Goal: Find contact information: Obtain details needed to contact an individual or organization

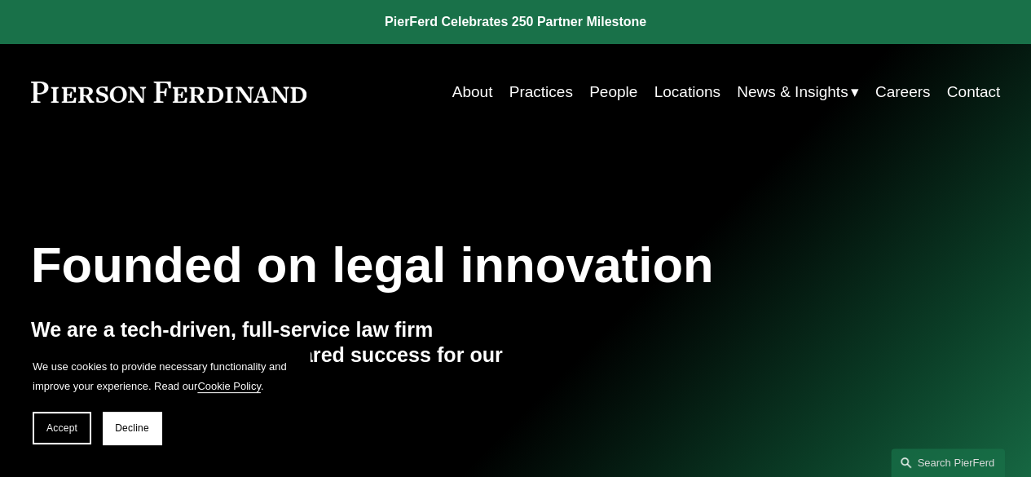
click at [601, 89] on link "People" at bounding box center [613, 92] width 48 height 31
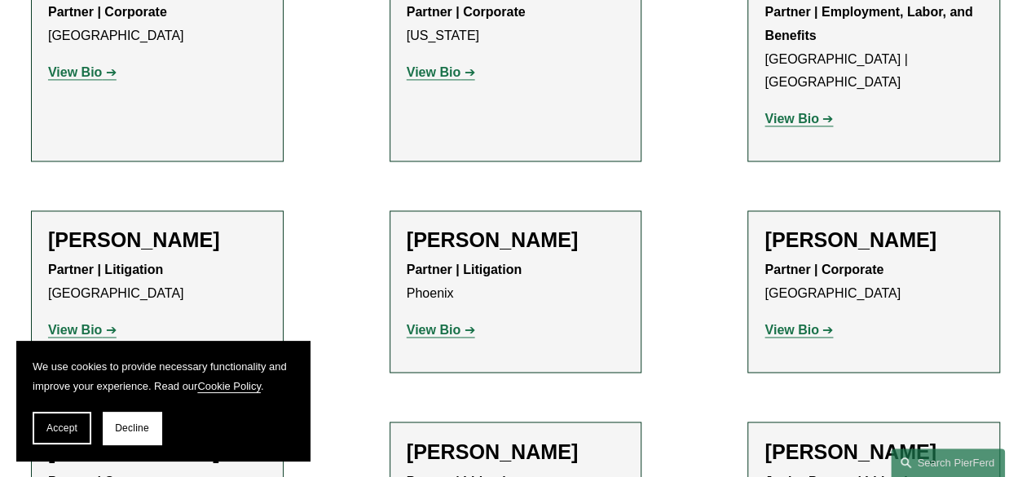
scroll to position [19825, 0]
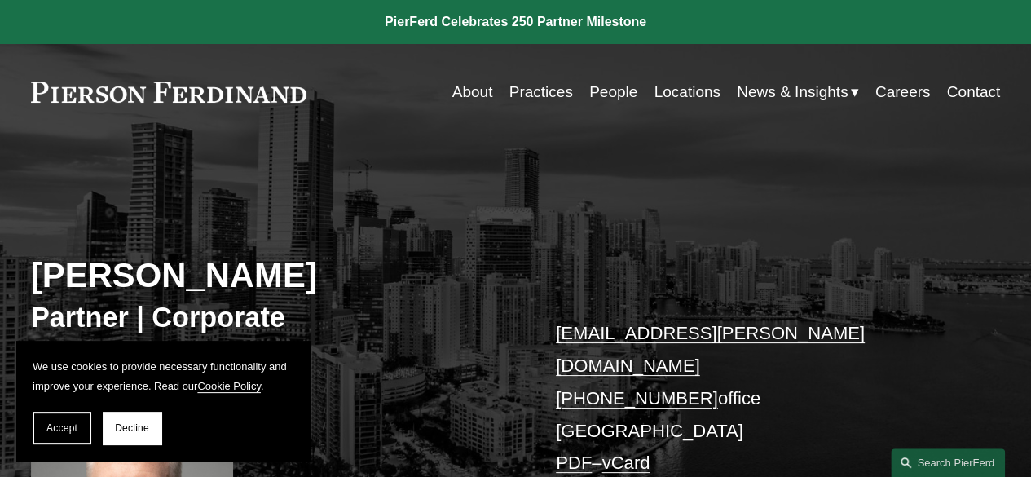
click at [996, 89] on link "Contact" at bounding box center [974, 92] width 54 height 31
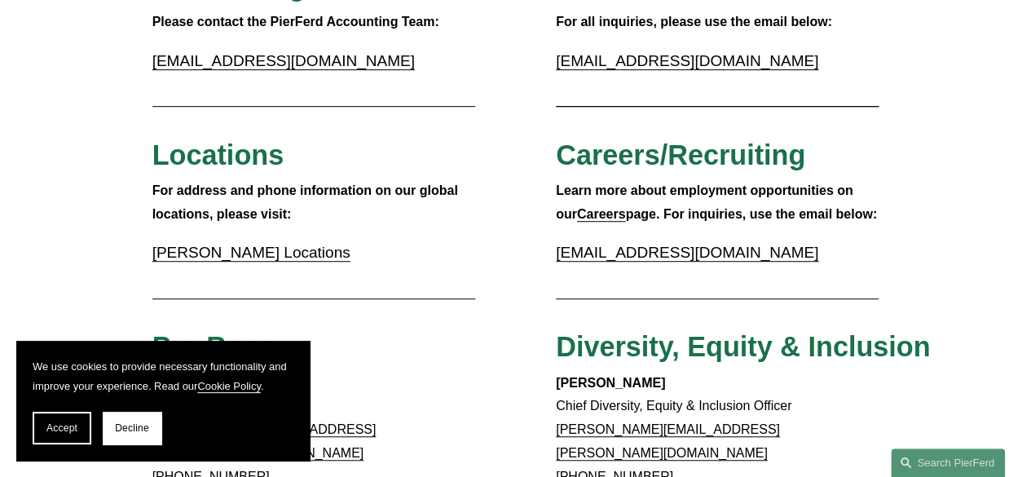
scroll to position [407, 0]
click at [328, 257] on link "[PERSON_NAME] Locations" at bounding box center [251, 252] width 198 height 17
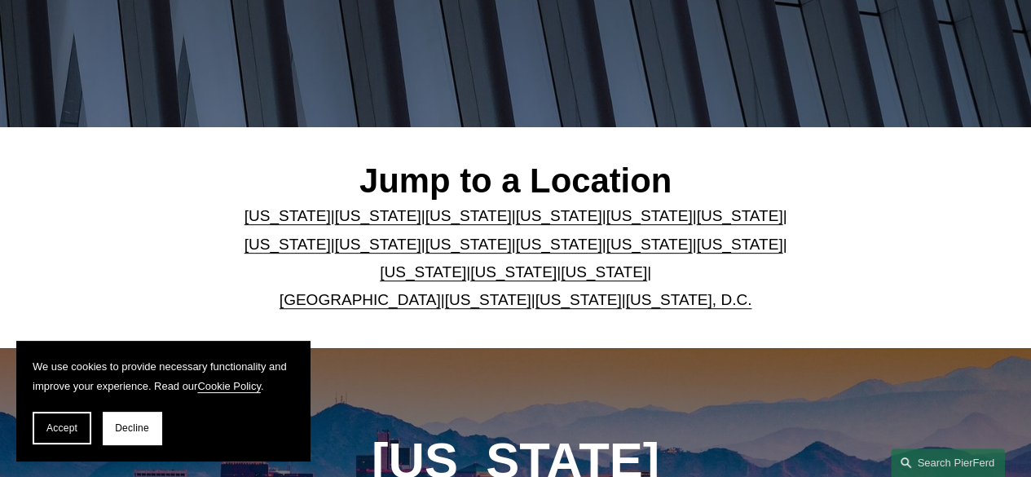
scroll to position [407, 0]
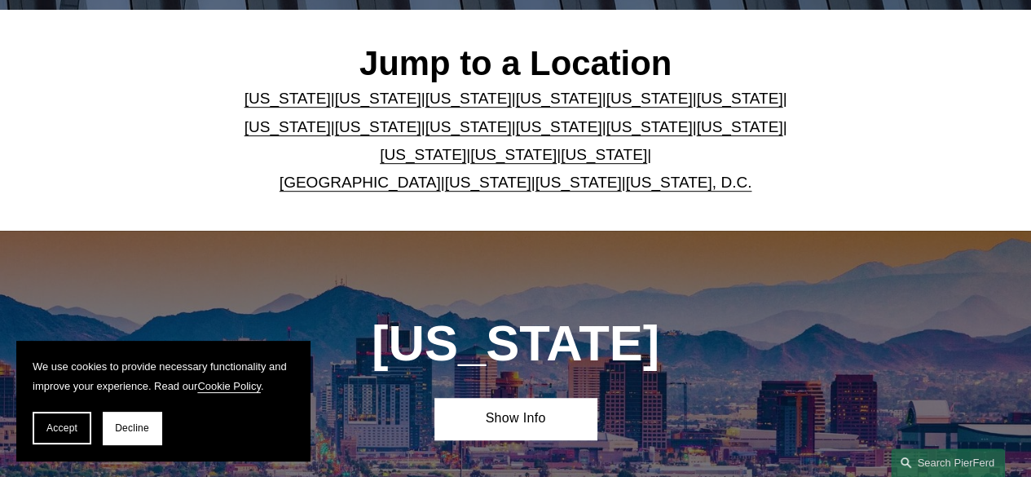
click at [605, 97] on link "[US_STATE]" at bounding box center [648, 98] width 86 height 17
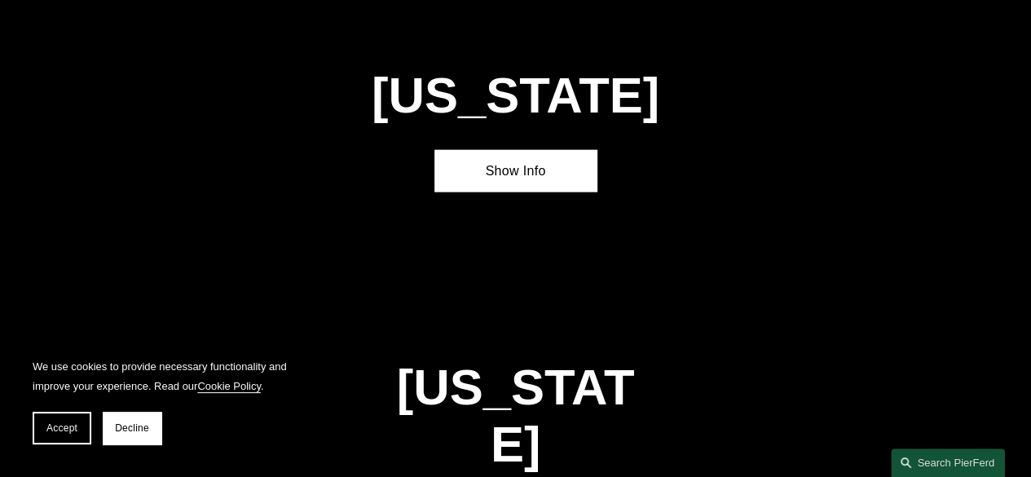
scroll to position [1823, 0]
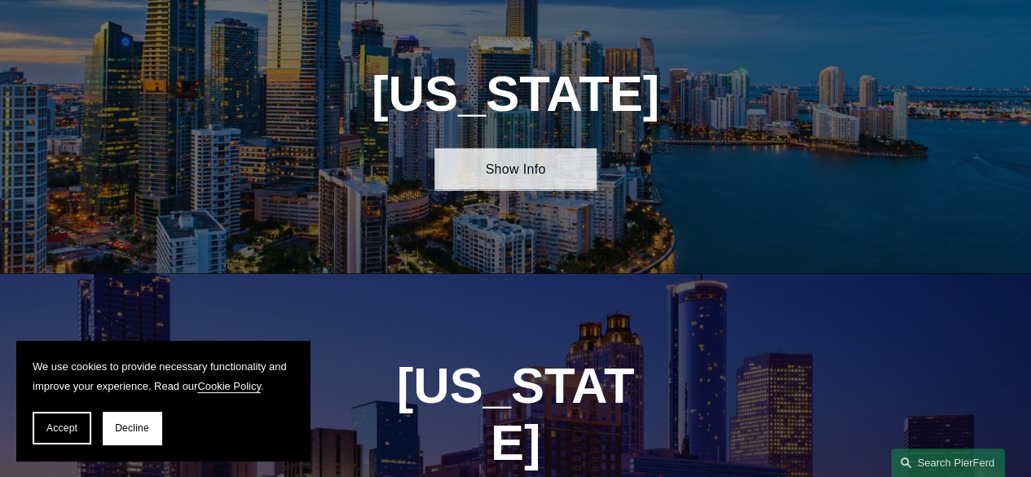
click at [547, 185] on link "Show Info" at bounding box center [514, 169] width 161 height 42
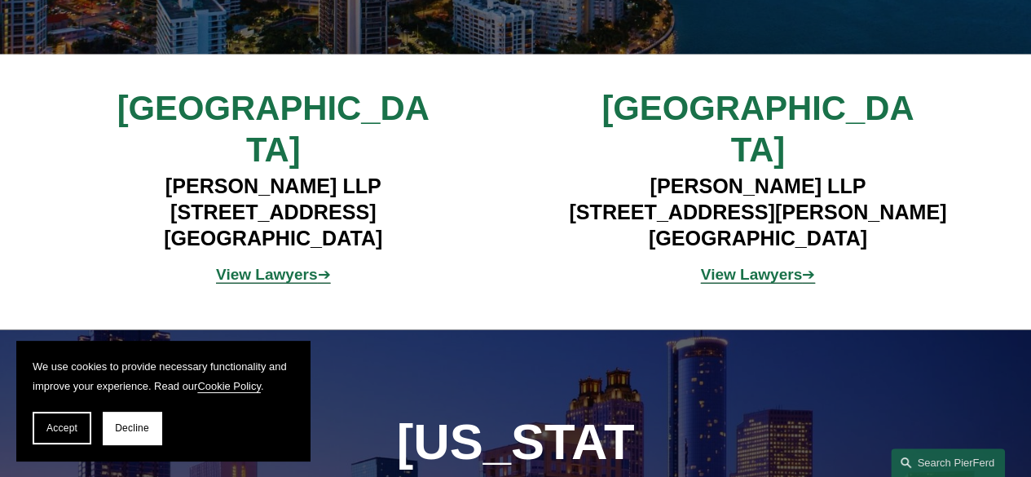
scroll to position [2067, 0]
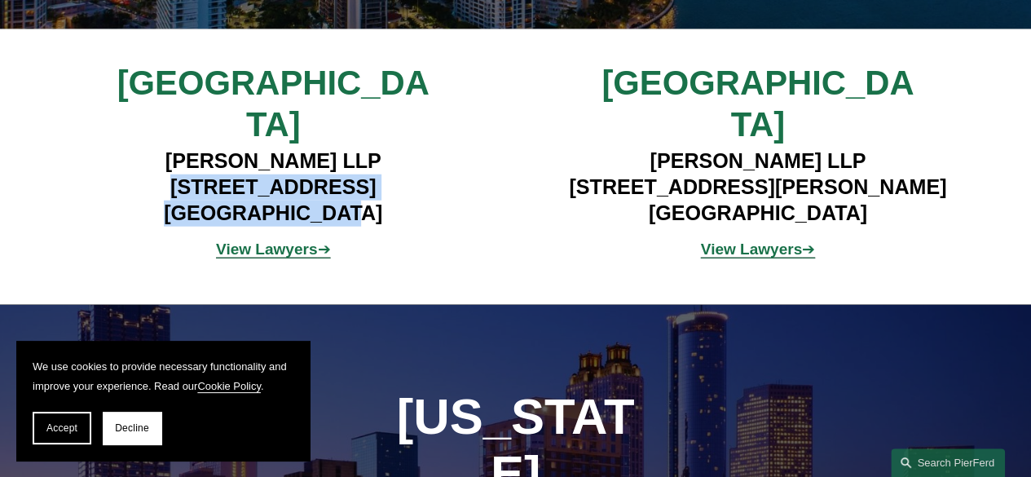
drag, startPoint x: 361, startPoint y: 194, endPoint x: 114, endPoint y: 164, distance: 248.7
click at [114, 164] on h4 "Pierson Ferdinand LLP 333 SE 2nd Avenue, Suite 2000 Miami, FL 33131" at bounding box center [272, 187] width 403 height 78
copy h4 "333 SE 2nd Avenue, Suite 2000 Miami, FL 33131"
click at [290, 240] on strong "View Lawyers" at bounding box center [266, 248] width 101 height 17
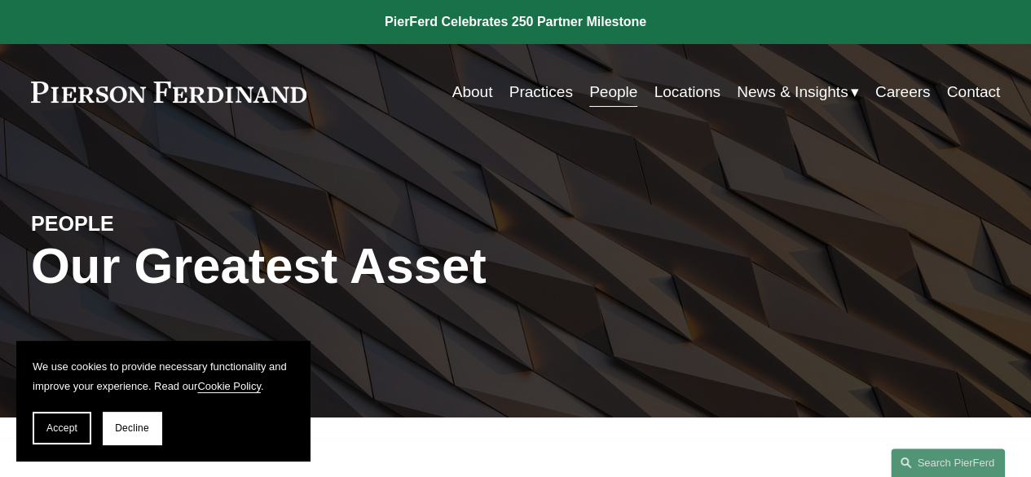
click at [689, 94] on link "Locations" at bounding box center [686, 92] width 66 height 31
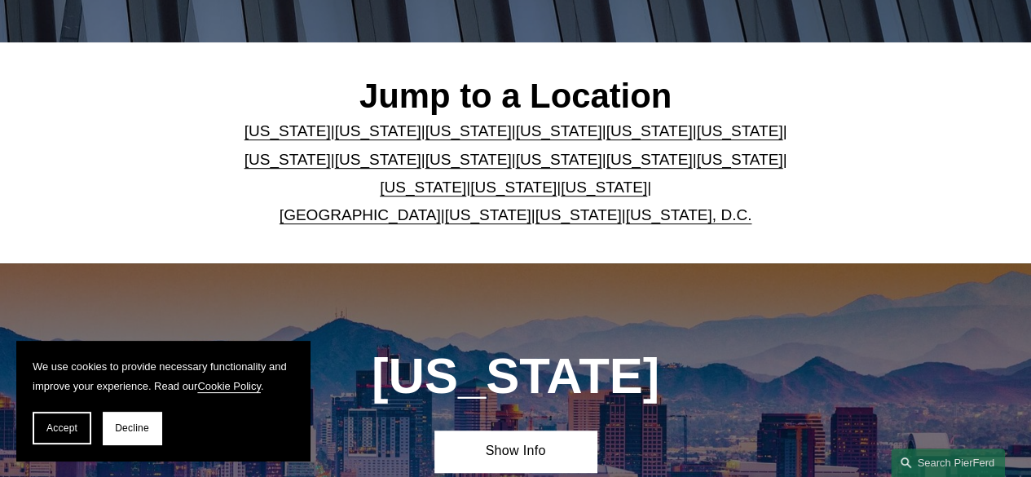
scroll to position [326, 0]
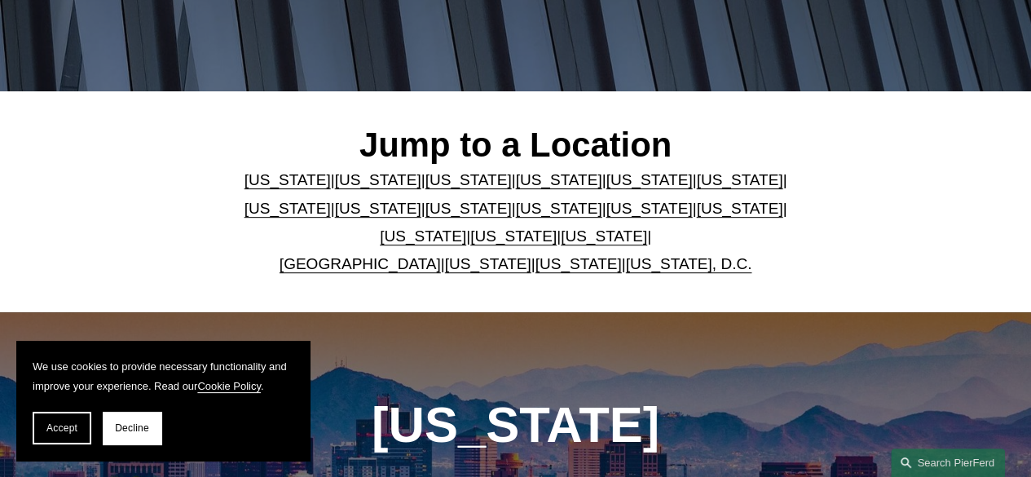
click at [605, 182] on link "[US_STATE]" at bounding box center [648, 179] width 86 height 17
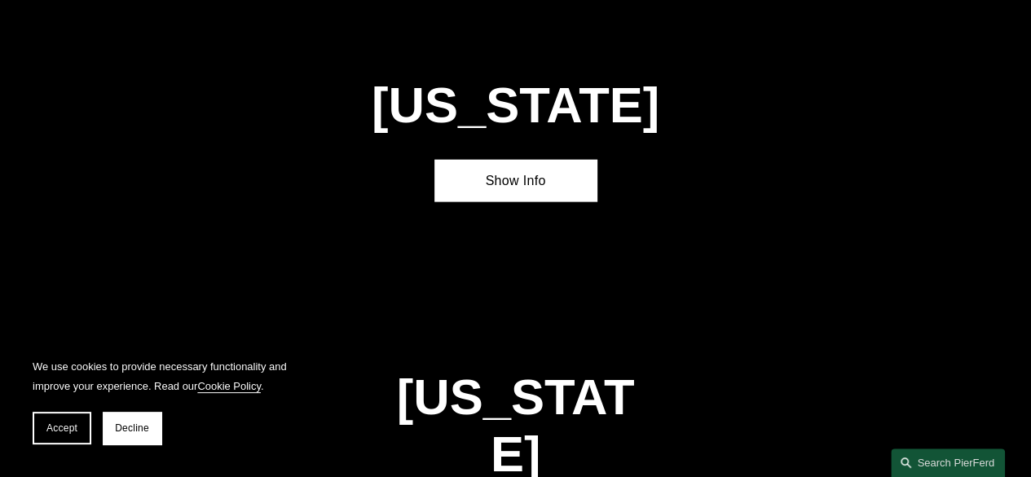
scroll to position [1823, 0]
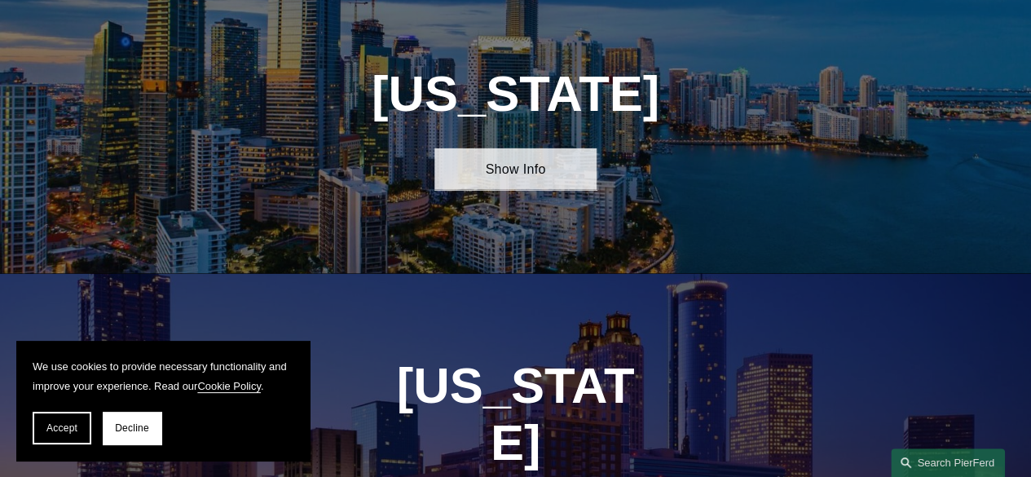
click at [531, 184] on link "Show Info" at bounding box center [514, 169] width 161 height 42
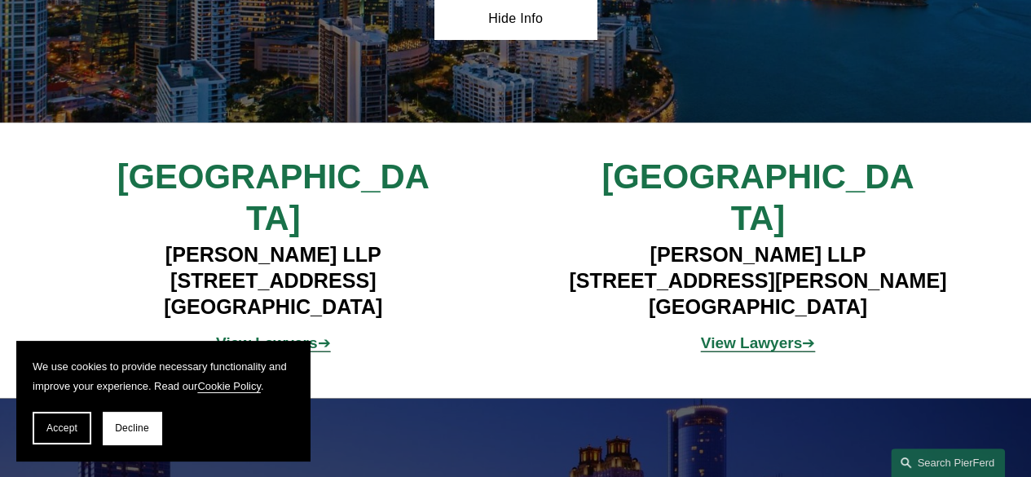
scroll to position [2148, 0]
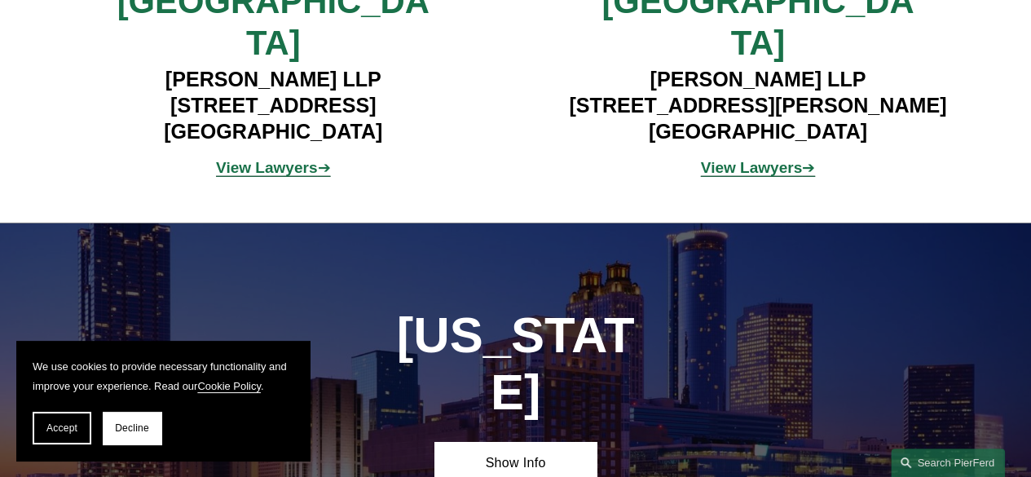
click at [307, 159] on strong "View Lawyers" at bounding box center [266, 167] width 101 height 17
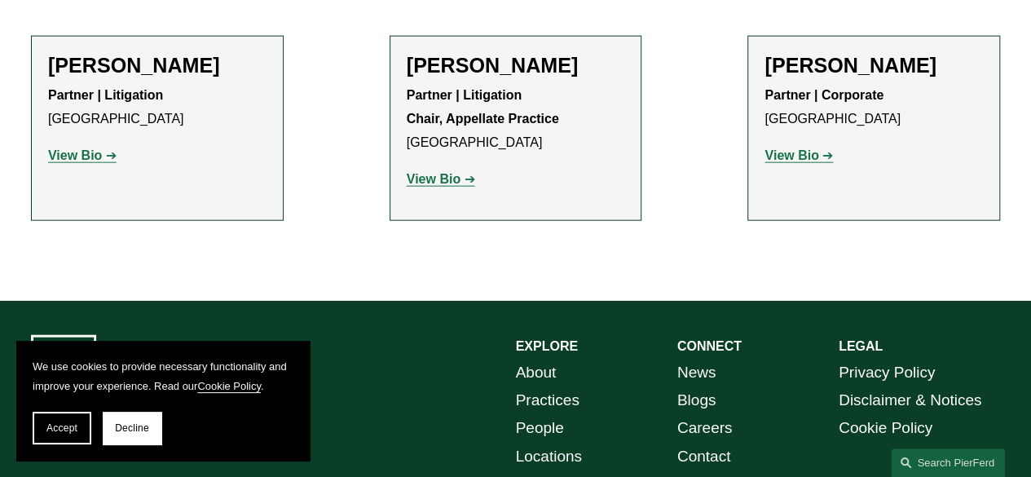
scroll to position [1695, 0]
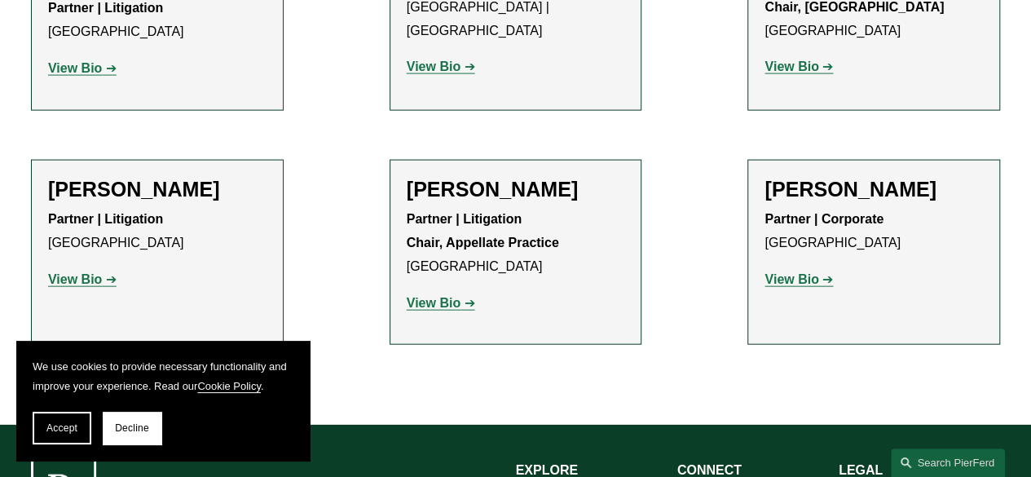
click at [796, 272] on strong "View Bio" at bounding box center [791, 279] width 54 height 14
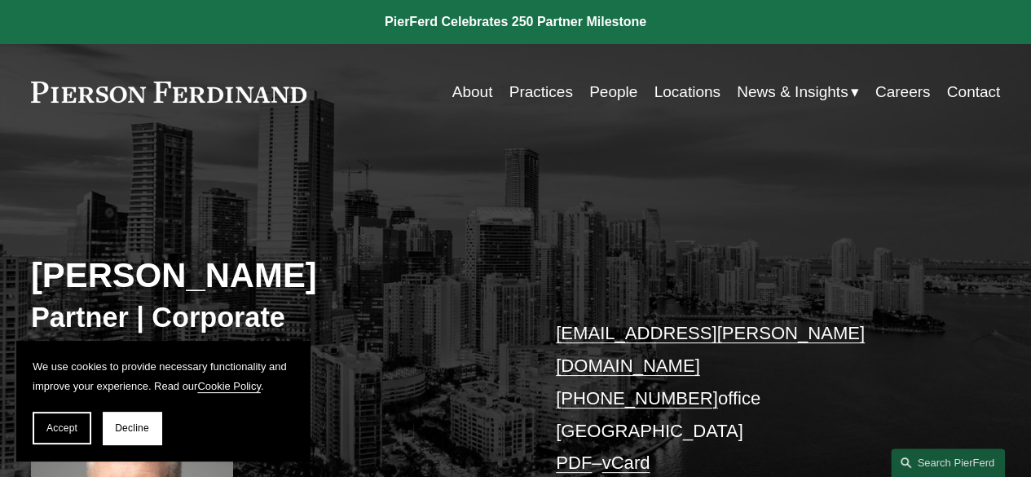
drag, startPoint x: 689, startPoint y: 355, endPoint x: 580, endPoint y: 356, distance: 109.2
click at [580, 358] on p "[EMAIL_ADDRESS][PERSON_NAME][DOMAIN_NAME] [PHONE_NUMBER] office [GEOGRAPHIC_DAT…" at bounding box center [757, 398] width 403 height 162
copy link "305.239.3953"
